Goal: Task Accomplishment & Management: Manage account settings

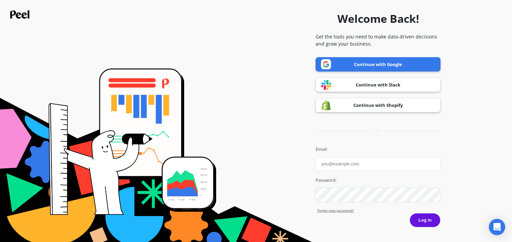
click at [351, 63] on link "Continue with Google" at bounding box center [377, 64] width 125 height 14
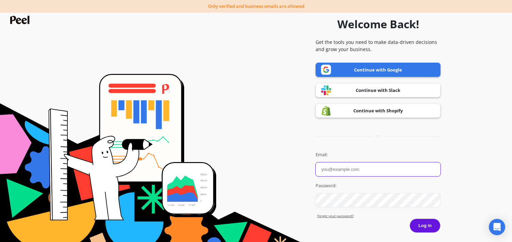
type input "hattiegilpin@gmail.com"
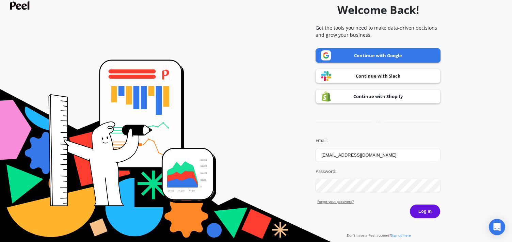
click at [429, 210] on button "Log in" at bounding box center [424, 211] width 31 height 14
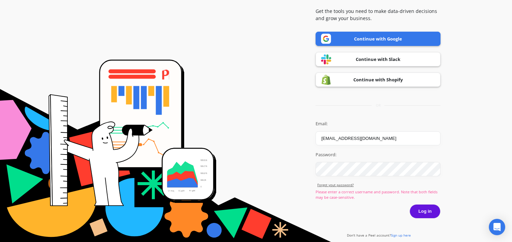
click at [421, 211] on button "Log in" at bounding box center [424, 211] width 31 height 14
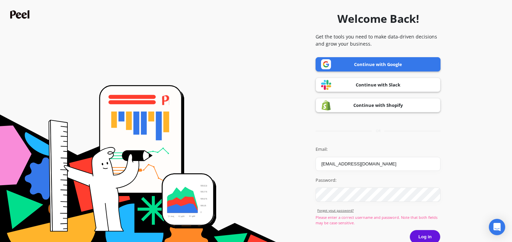
click at [346, 210] on link "Forgot yout password?" at bounding box center [378, 210] width 123 height 5
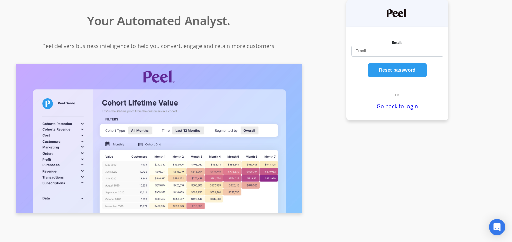
click at [383, 52] on input "Email:" at bounding box center [397, 51] width 92 height 11
type input "[EMAIL_ADDRESS][DOMAIN_NAME]"
click at [385, 71] on button "Reset password" at bounding box center [397, 70] width 59 height 14
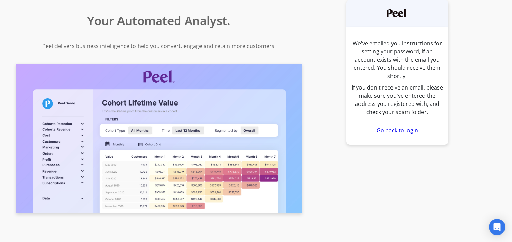
click at [398, 127] on link "Go back to login" at bounding box center [397, 130] width 42 height 7
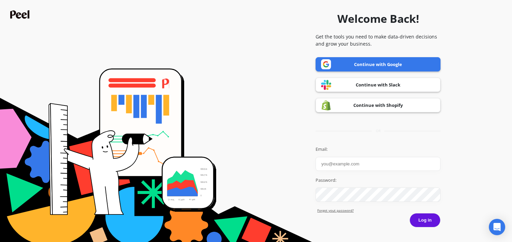
type input "hattiegilpin@gmail.com"
click at [430, 227] on button "Log in" at bounding box center [424, 220] width 31 height 14
